Goal: Transaction & Acquisition: Purchase product/service

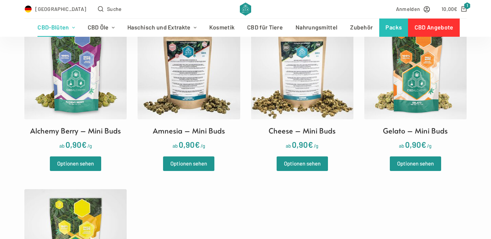
scroll to position [230, 0]
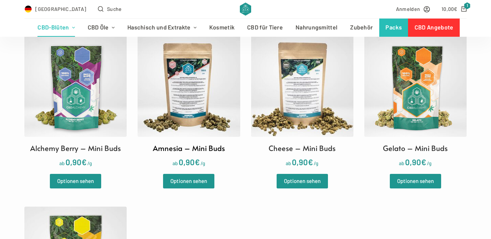
click at [214, 123] on img at bounding box center [189, 86] width 102 height 102
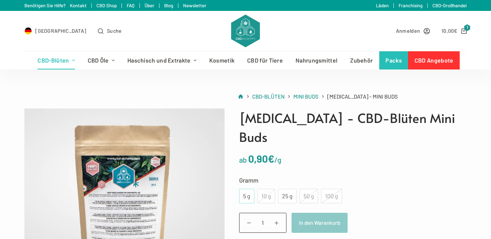
click at [244, 192] on div "5 g" at bounding box center [247, 196] width 7 height 9
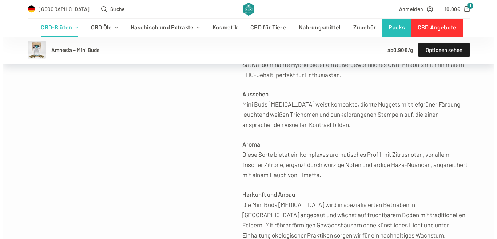
scroll to position [328, 0]
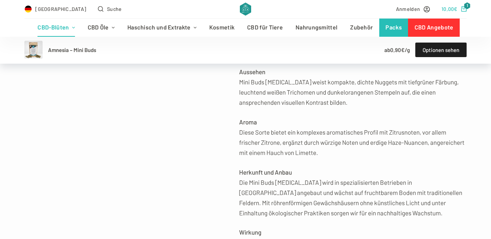
click at [467, 12] on icon "Shopping cart" at bounding box center [463, 8] width 5 height 5
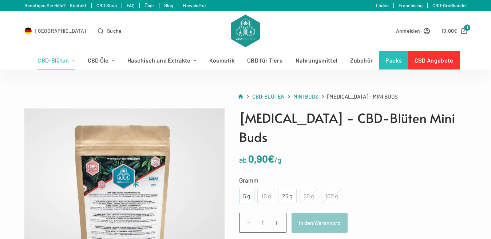
click at [244, 192] on div "5 g" at bounding box center [247, 196] width 7 height 9
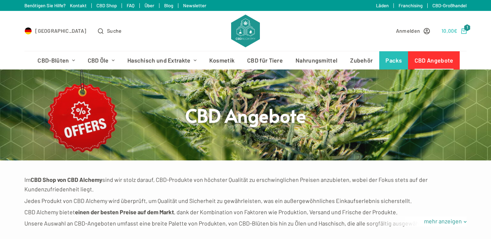
click at [466, 31] on icon "Shopping cart" at bounding box center [463, 30] width 5 height 5
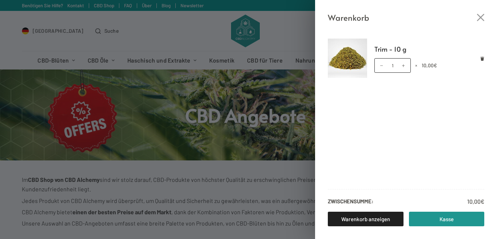
click at [225, 154] on div "Warenkorb Trim - 10 g Trim - 10 g Menge 1 × 10,00 € Zwischensumme: 10,00 € Ware…" at bounding box center [248, 119] width 497 height 239
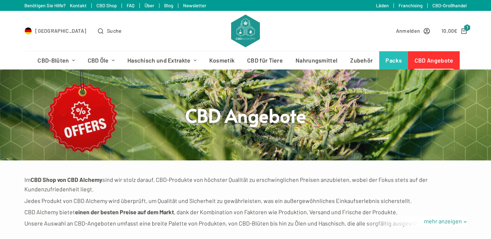
click at [90, 123] on div at bounding box center [245, 115] width 491 height 91
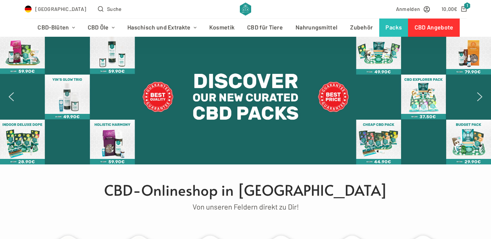
scroll to position [48, 0]
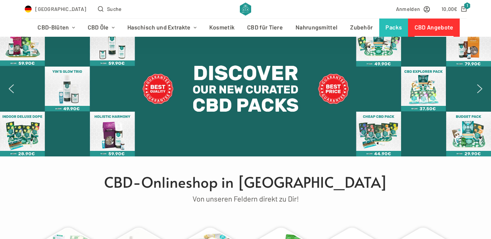
click at [429, 30] on link "CBD Angebote" at bounding box center [434, 28] width 52 height 18
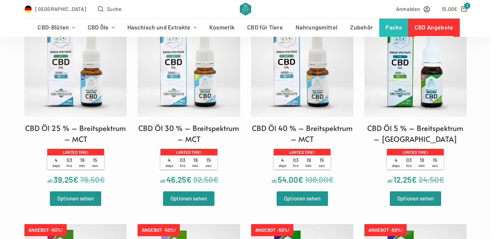
scroll to position [1290, 0]
